Goal: Entertainment & Leisure: Consume media (video, audio)

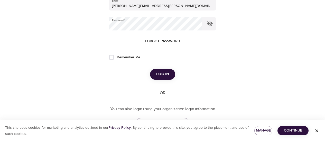
scroll to position [65, 0]
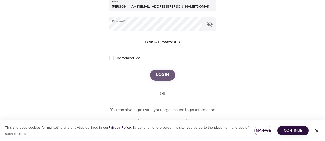
click at [164, 75] on span "Log in" at bounding box center [162, 75] width 13 height 7
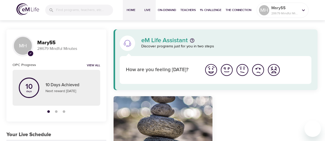
click at [145, 10] on span "Live" at bounding box center [147, 9] width 12 height 5
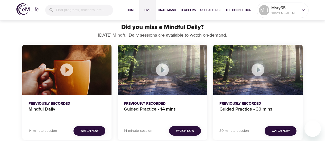
scroll to position [489, 0]
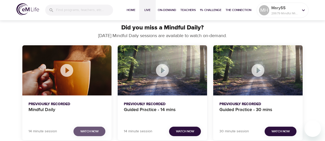
click at [97, 132] on span "Watch Now" at bounding box center [89, 131] width 18 height 5
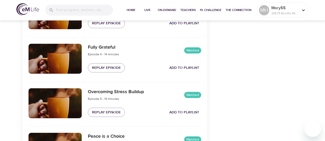
scroll to position [307, 0]
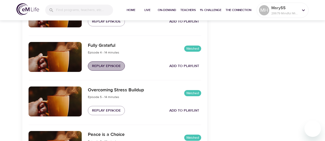
click at [110, 62] on button "Replay Episode" at bounding box center [106, 66] width 37 height 9
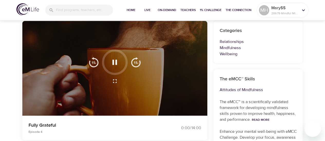
scroll to position [45, 0]
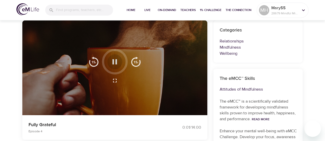
click at [116, 63] on icon "button" at bounding box center [114, 61] width 5 height 5
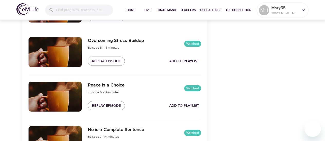
scroll to position [357, 0]
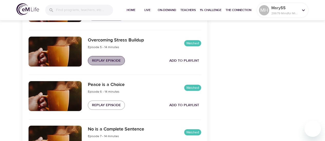
click at [108, 60] on span "Replay Episode" at bounding box center [106, 61] width 29 height 6
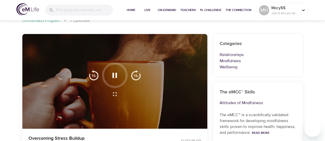
scroll to position [40, 0]
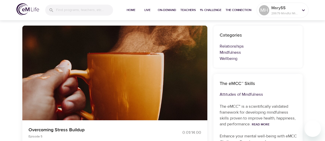
click at [114, 66] on icon "button" at bounding box center [114, 67] width 9 height 9
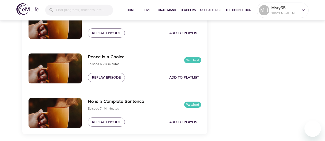
scroll to position [385, 0]
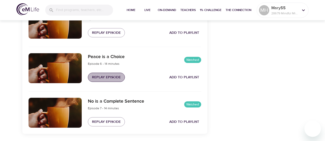
click at [108, 76] on span "Replay Episode" at bounding box center [106, 77] width 29 height 6
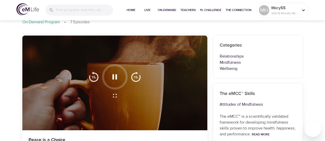
scroll to position [32, 0]
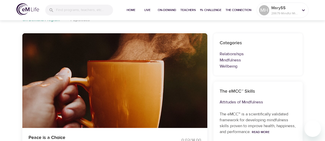
click at [114, 73] on icon "button" at bounding box center [114, 74] width 9 height 9
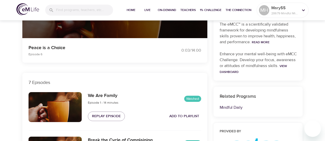
scroll to position [123, 0]
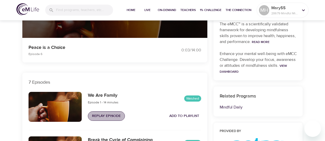
click at [106, 119] on span "Replay Episode" at bounding box center [106, 116] width 29 height 6
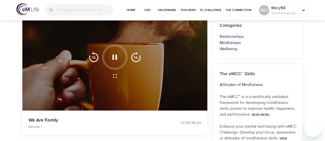
scroll to position [33, 0]
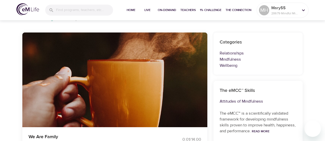
click at [113, 72] on icon "button" at bounding box center [114, 73] width 5 height 5
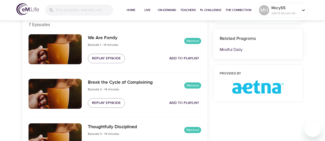
scroll to position [184, 0]
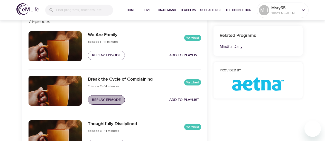
click at [111, 99] on span "Replay Episode" at bounding box center [106, 100] width 29 height 6
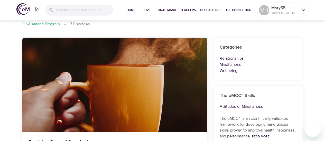
scroll to position [28, 0]
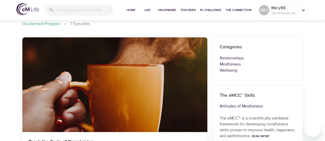
click at [113, 75] on icon "button" at bounding box center [114, 78] width 9 height 9
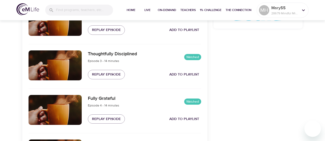
scroll to position [262, 0]
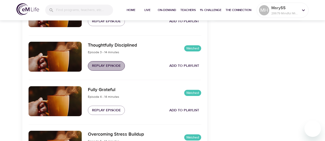
click at [112, 66] on span "Replay Episode" at bounding box center [106, 66] width 29 height 6
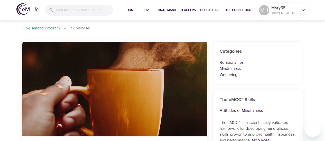
scroll to position [26, 0]
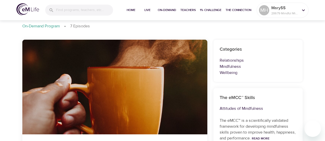
click at [114, 80] on icon "button" at bounding box center [114, 81] width 5 height 5
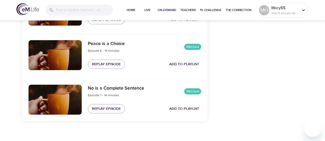
scroll to position [399, 0]
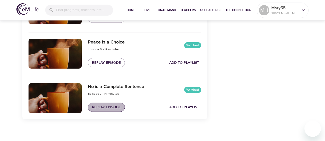
click at [113, 105] on span "Replay Episode" at bounding box center [106, 107] width 29 height 6
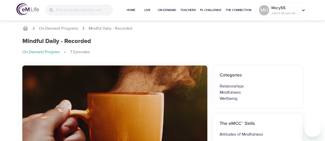
scroll to position [0, 0]
click at [115, 104] on icon "button" at bounding box center [114, 107] width 9 height 9
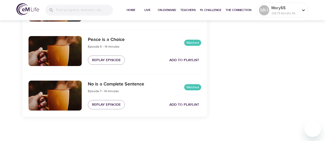
scroll to position [402, 0]
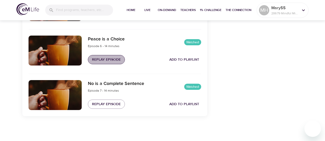
click at [109, 59] on span "Replay Episode" at bounding box center [106, 60] width 29 height 6
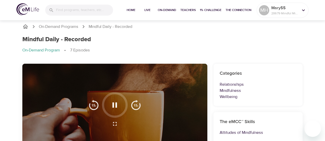
scroll to position [0, 0]
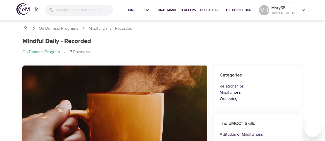
click at [114, 107] on icon "button" at bounding box center [114, 107] width 9 height 9
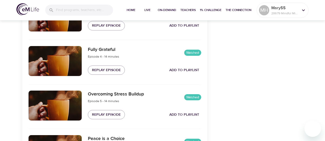
scroll to position [302, 0]
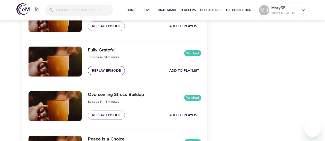
click at [105, 72] on span "Replay Episode" at bounding box center [106, 71] width 29 height 6
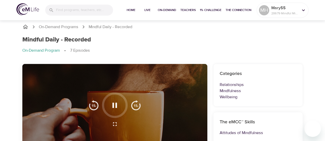
scroll to position [0, 0]
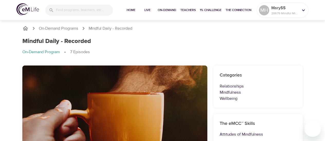
click at [115, 105] on icon "button" at bounding box center [114, 107] width 9 height 9
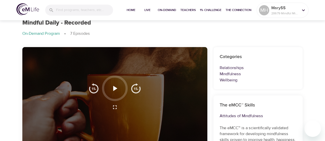
scroll to position [18, 0]
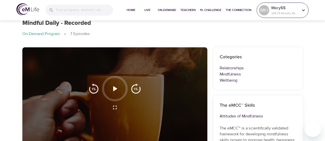
click at [304, 8] on icon at bounding box center [303, 10] width 6 height 6
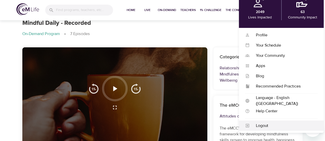
click at [265, 126] on div "Logout" at bounding box center [283, 126] width 68 height 6
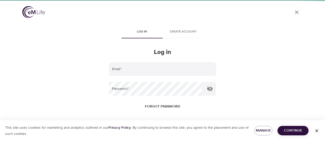
type input "[PERSON_NAME][EMAIL_ADDRESS][PERSON_NAME][DOMAIN_NAME]"
